Goal: Complete application form

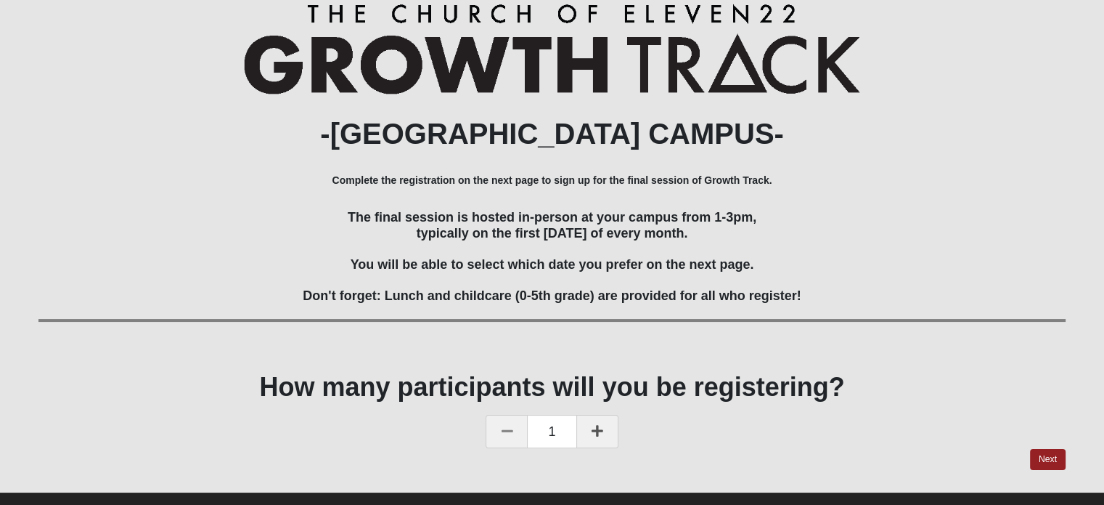
scroll to position [99, 0]
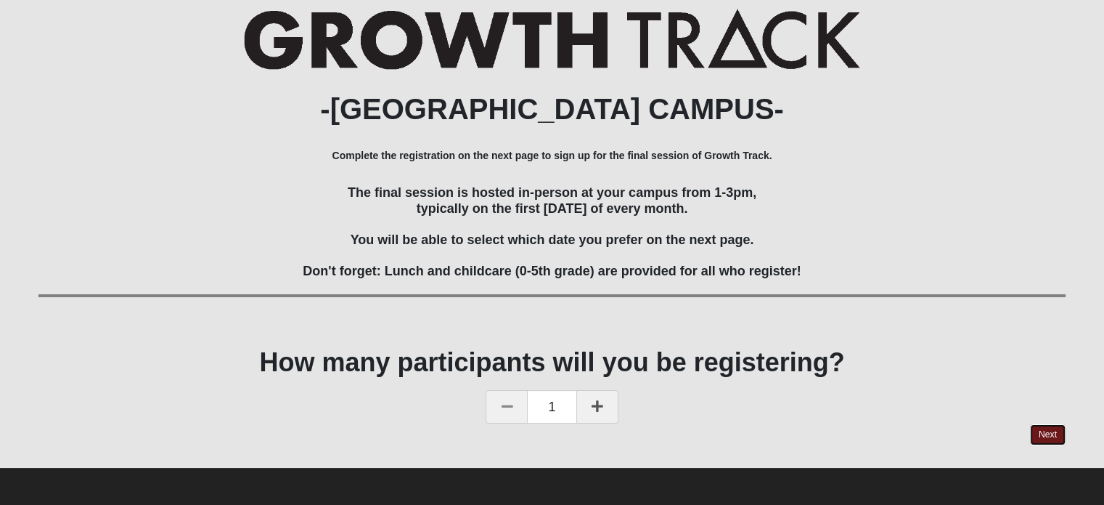
click at [1036, 434] on link "Next" at bounding box center [1048, 434] width 36 height 21
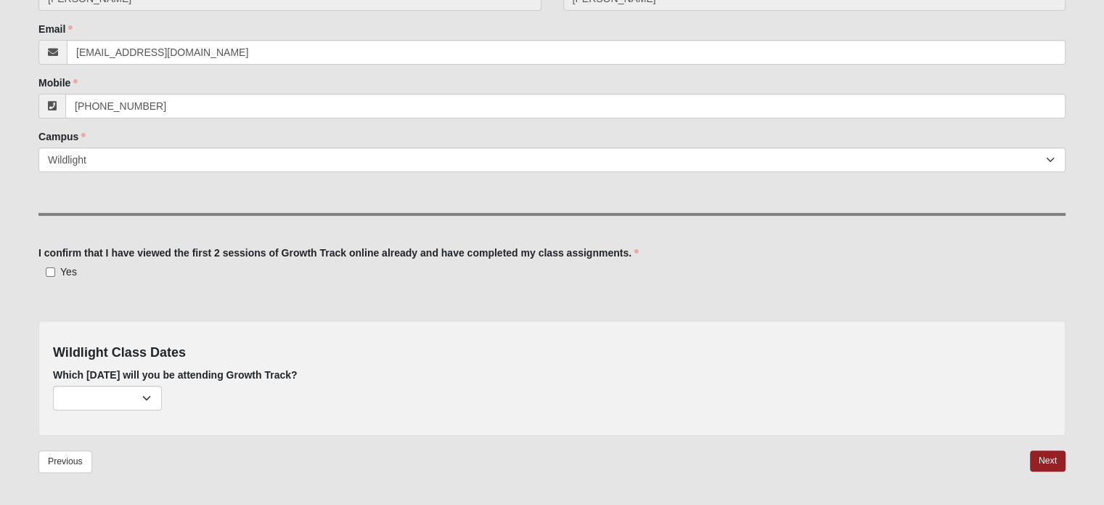
scroll to position [290, 0]
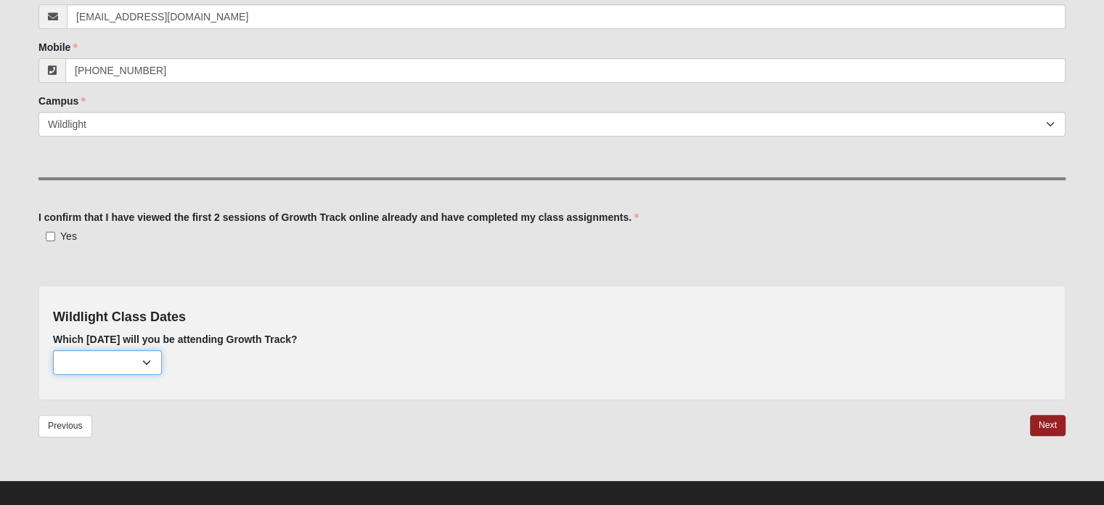
click at [141, 359] on select "[DATE] (none remaining) [DATE] (none remaining) [DATE] (none remaining) [DATE] …" at bounding box center [107, 362] width 109 height 25
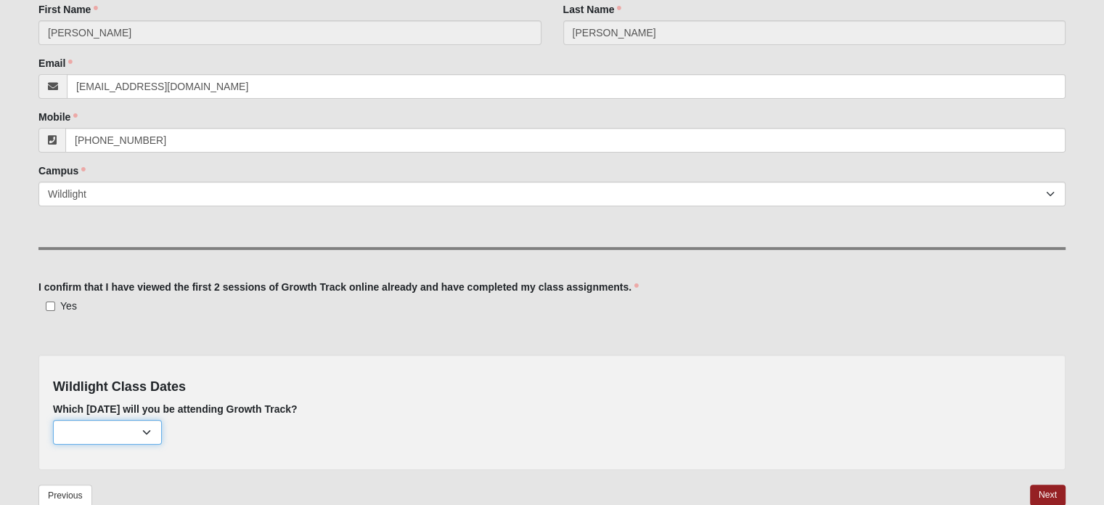
scroll to position [218, 0]
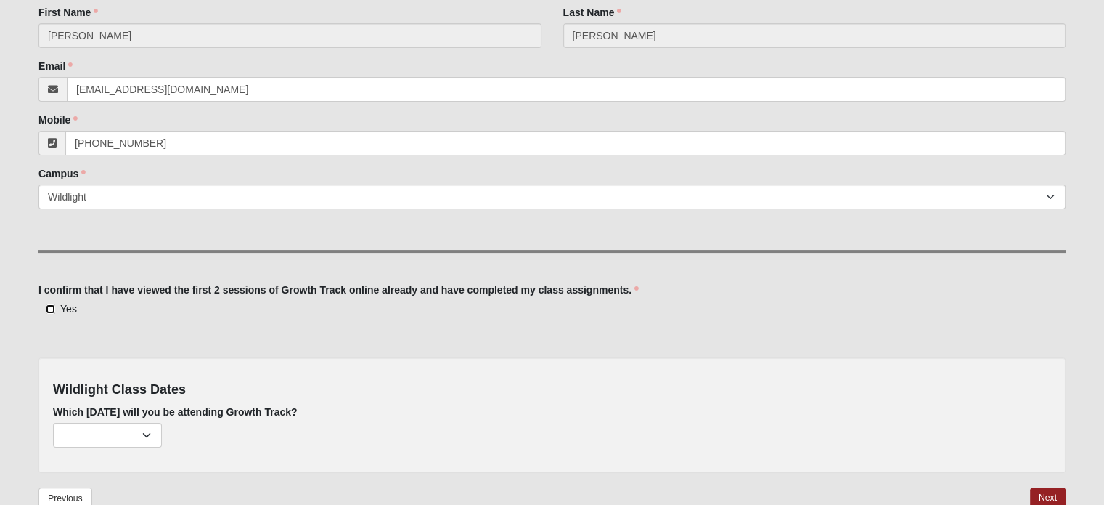
click at [50, 310] on input "Yes" at bounding box center [50, 308] width 9 height 9
checkbox input "true"
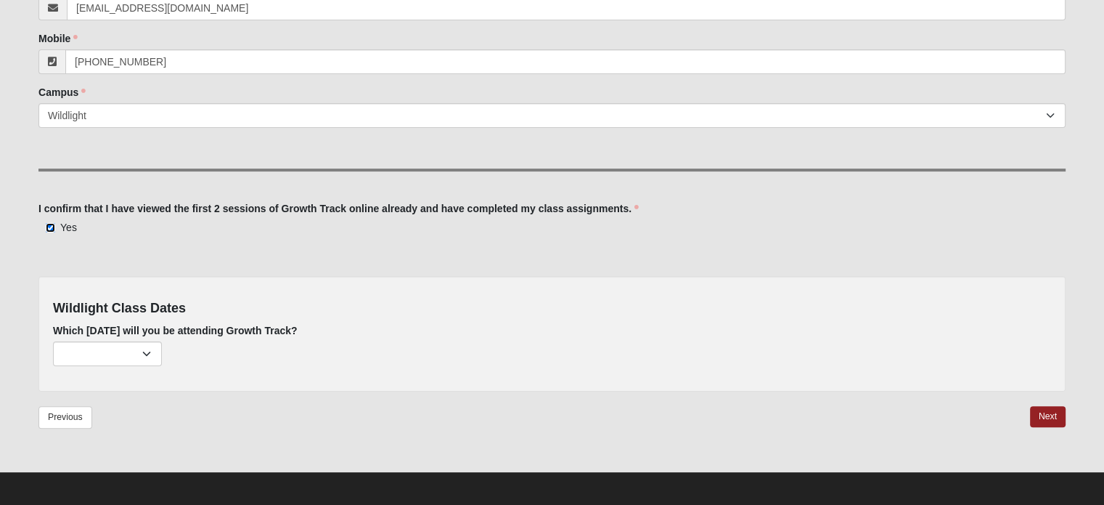
scroll to position [302, 0]
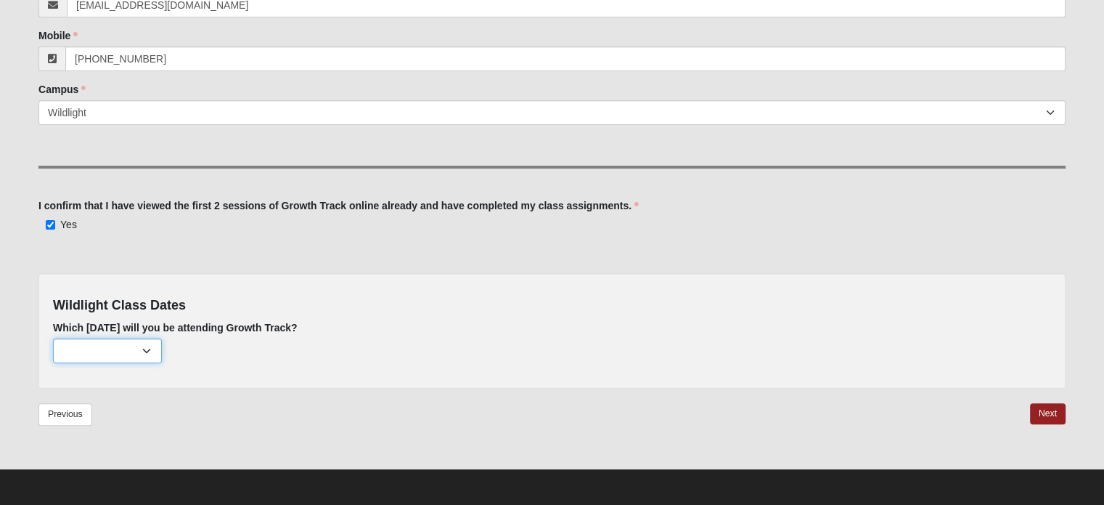
click at [145, 346] on select "[DATE] (none remaining) [DATE] (none remaining) [DATE] (none remaining) [DATE] …" at bounding box center [107, 350] width 109 height 25
select select "737"
click at [53, 338] on select "[DATE] (none remaining) [DATE] (none remaining) [DATE] (none remaining) [DATE] …" at bounding box center [107, 350] width 109 height 25
click at [1040, 411] on link "Next" at bounding box center [1048, 413] width 36 height 21
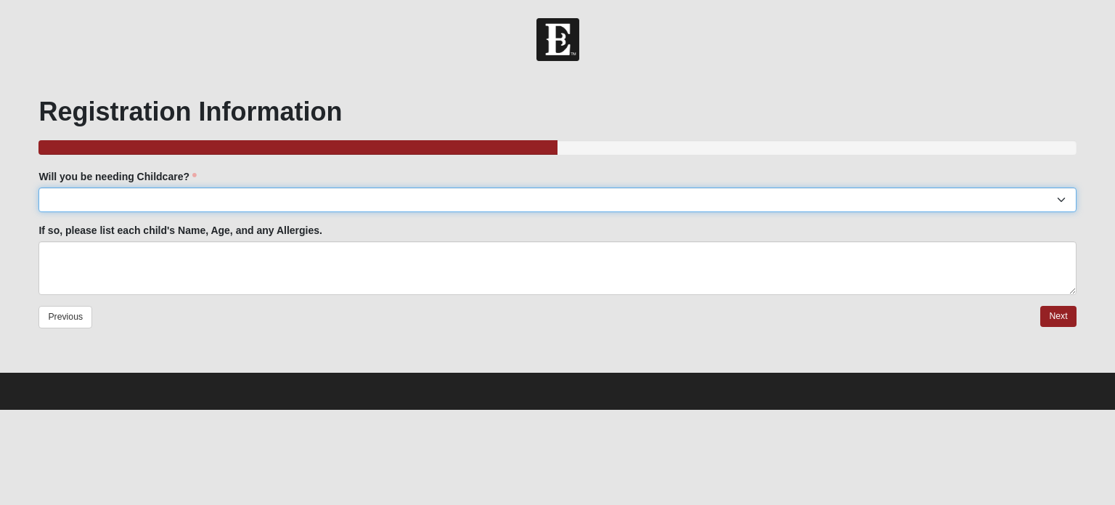
click at [265, 198] on select "Yes No" at bounding box center [557, 199] width 1038 height 25
select select "No"
click at [38, 187] on select "Yes No" at bounding box center [557, 199] width 1038 height 25
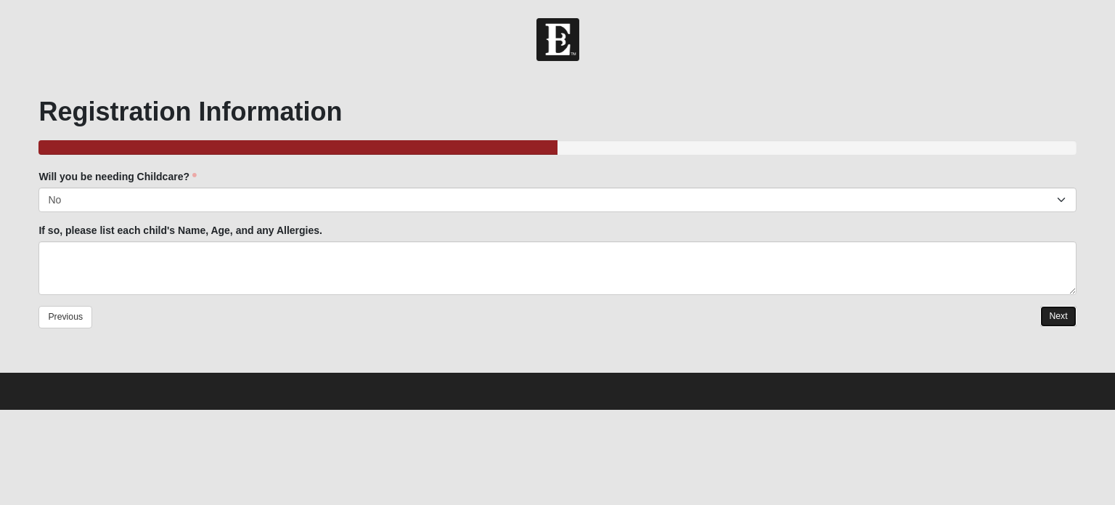
click at [1054, 316] on link "Next" at bounding box center [1059, 316] width 36 height 21
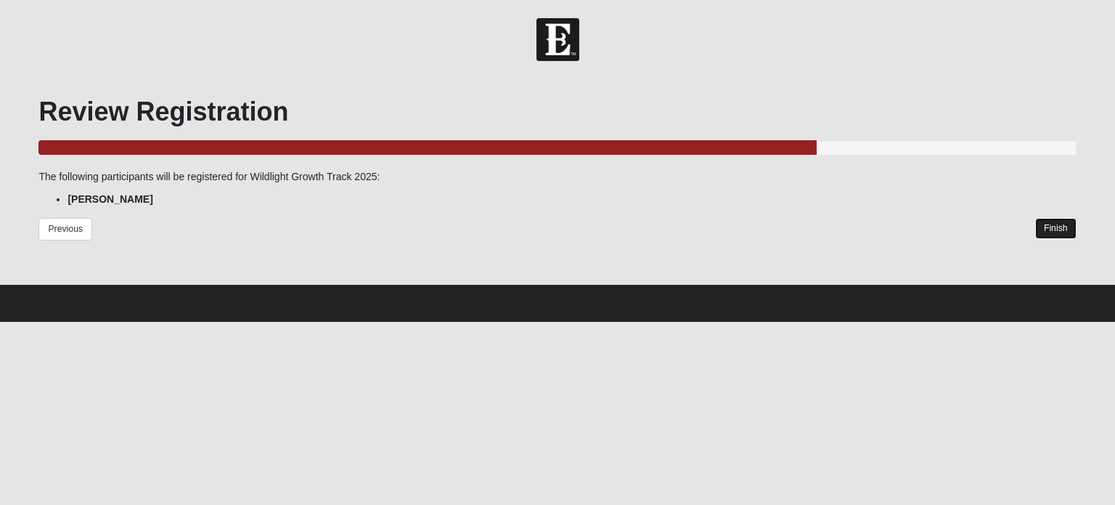
click at [1059, 224] on link "Finish" at bounding box center [1056, 228] width 41 height 21
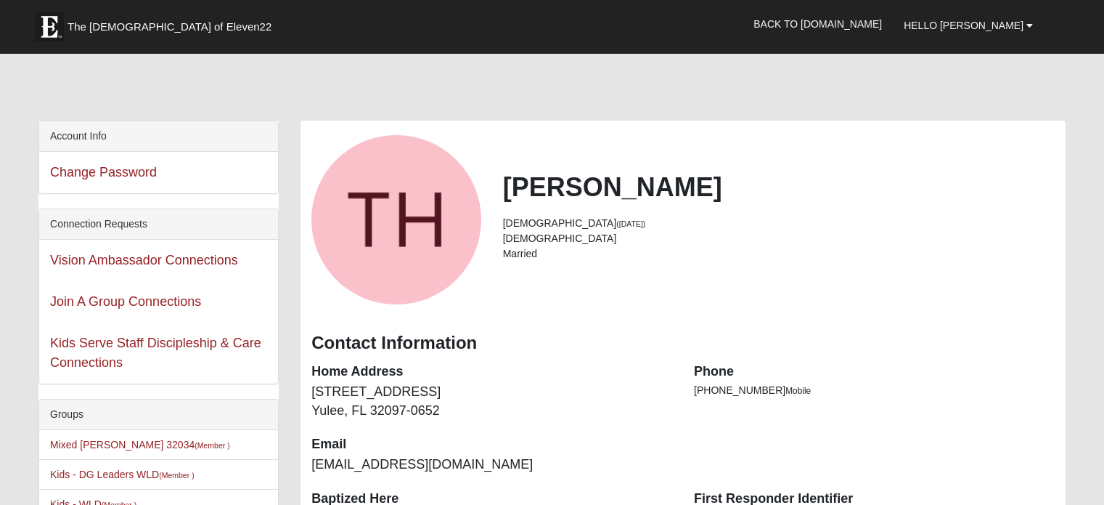
scroll to position [861, 0]
